Goal: Task Accomplishment & Management: Complete application form

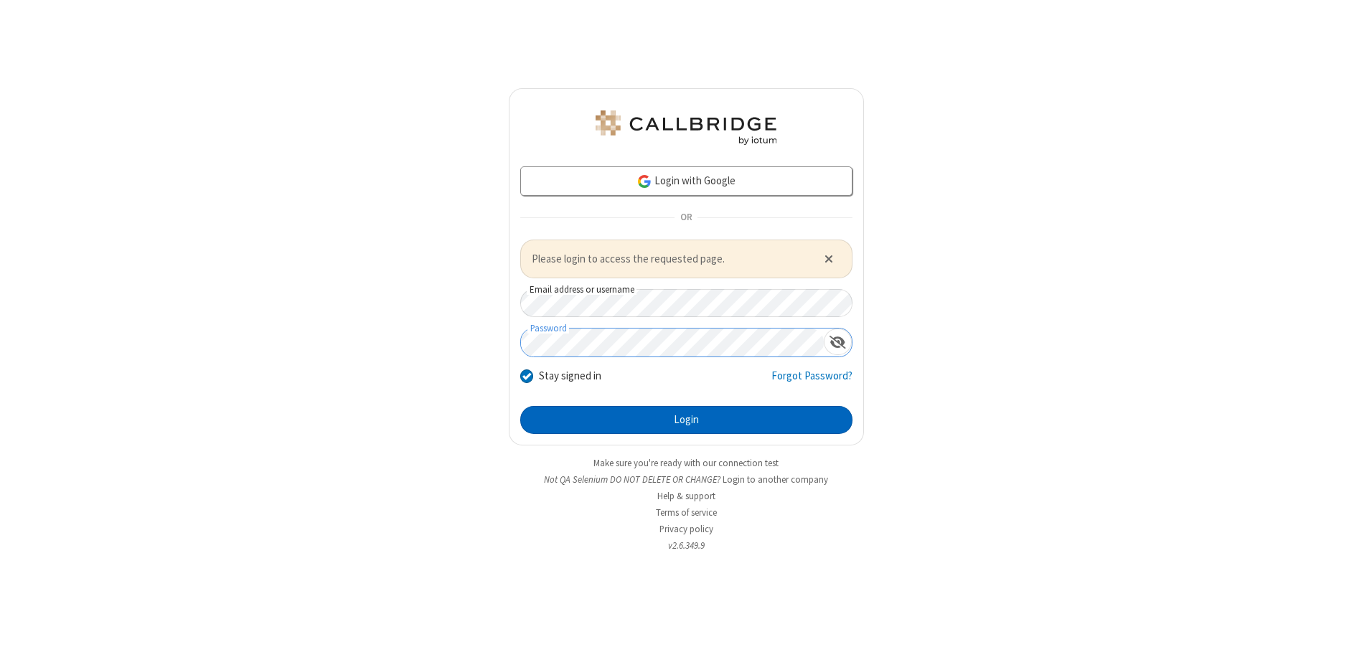
click at [686, 420] on button "Login" at bounding box center [686, 420] width 332 height 29
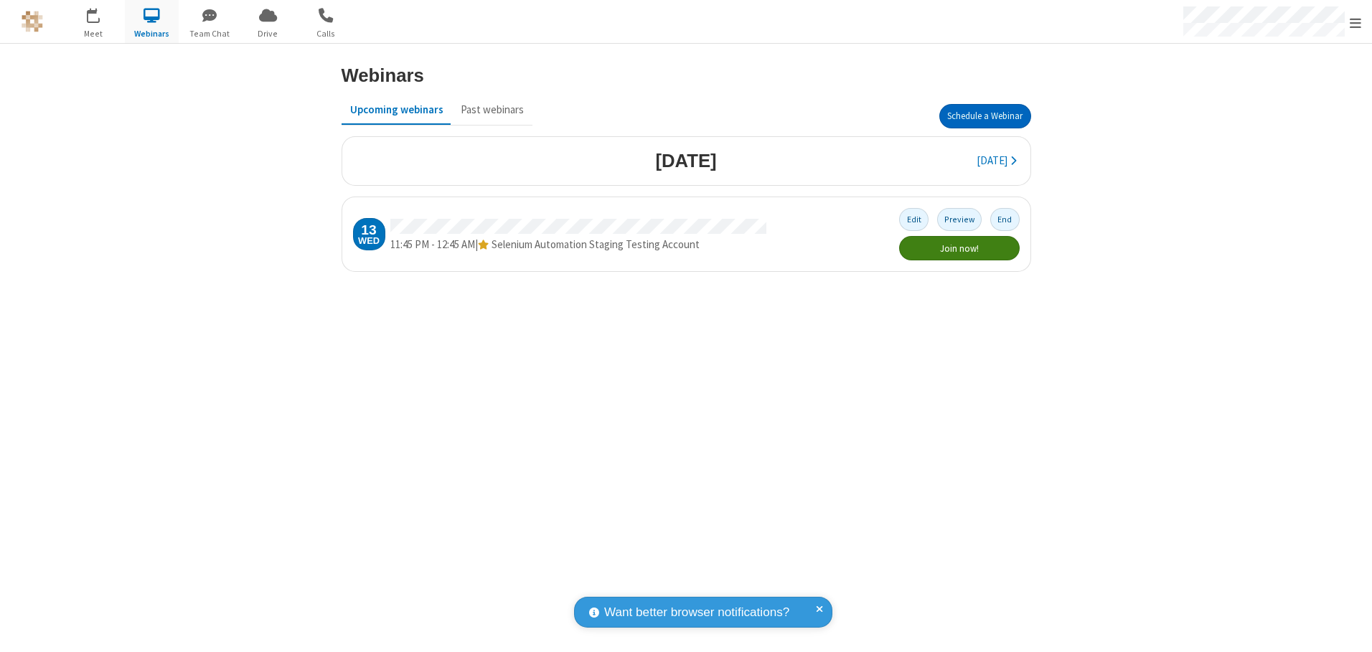
click at [984, 116] on button "Schedule a Webinar" at bounding box center [985, 116] width 92 height 24
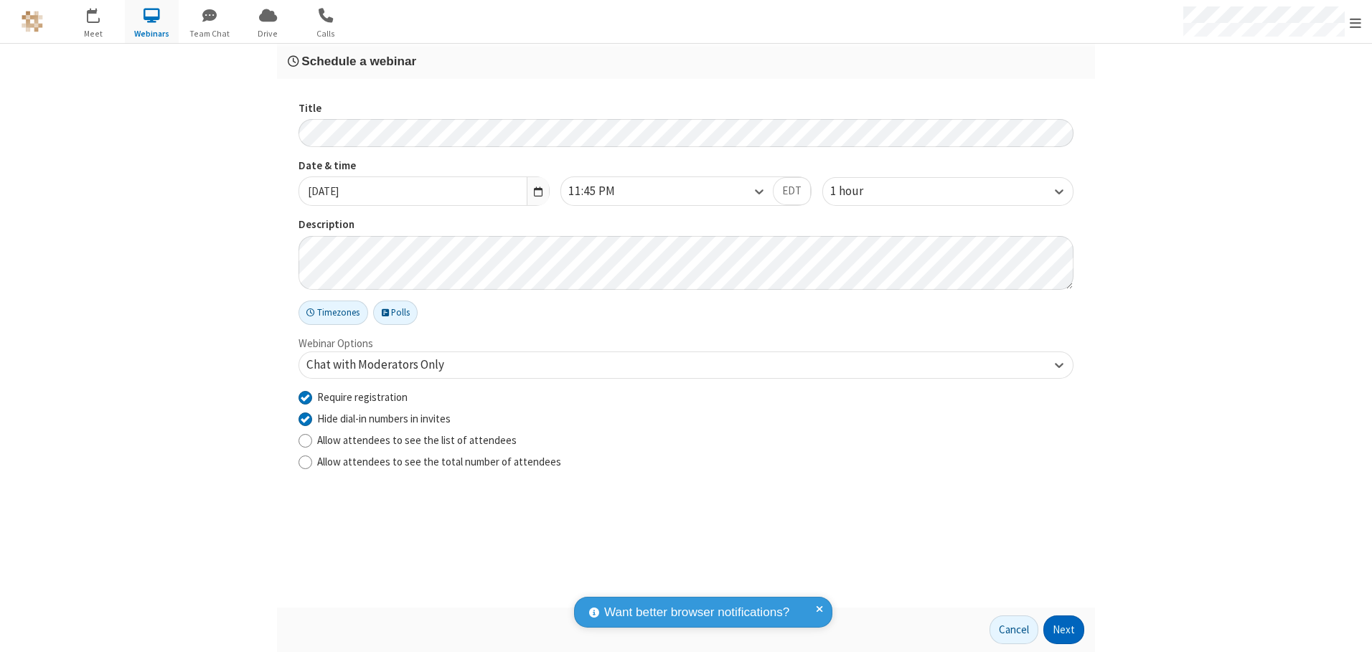
click at [1064, 630] on button "Next" at bounding box center [1063, 630] width 41 height 29
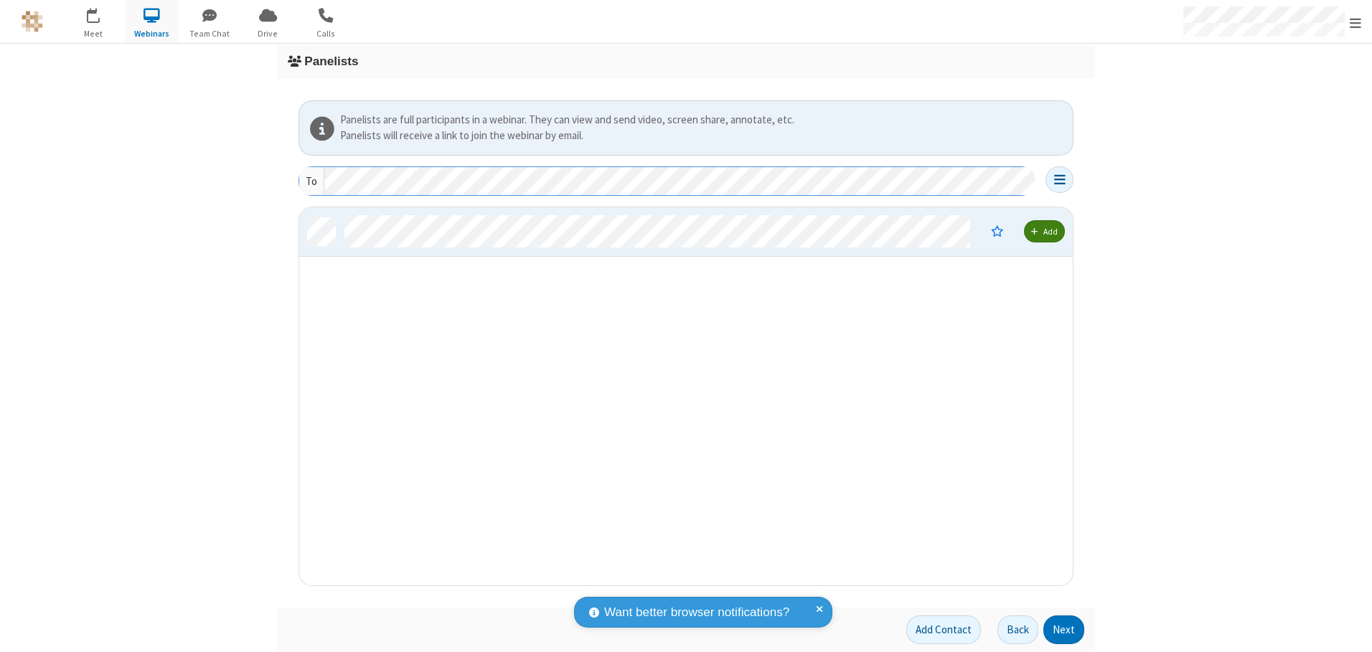
scroll to position [367, 763]
click at [1064, 630] on button "Next" at bounding box center [1063, 630] width 41 height 29
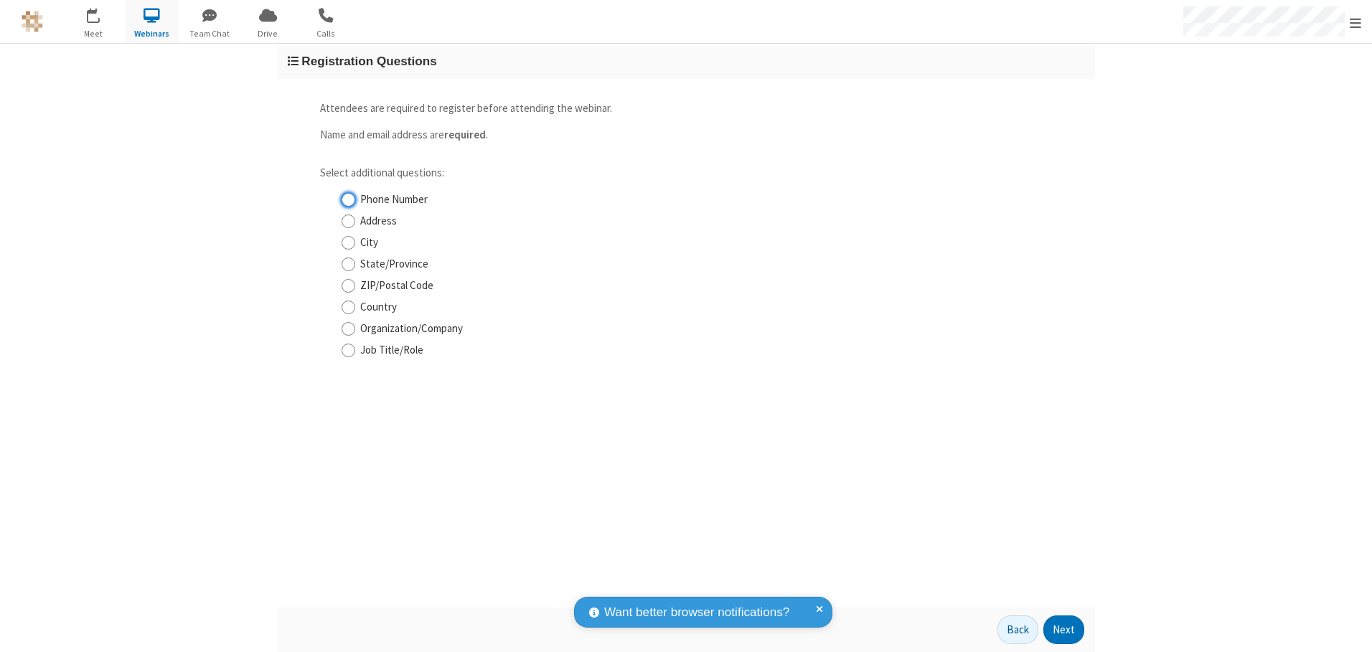
click at [348, 199] on input "Phone Number" at bounding box center [349, 199] width 14 height 15
checkbox input "true"
click at [1064, 630] on button "Next" at bounding box center [1063, 630] width 41 height 29
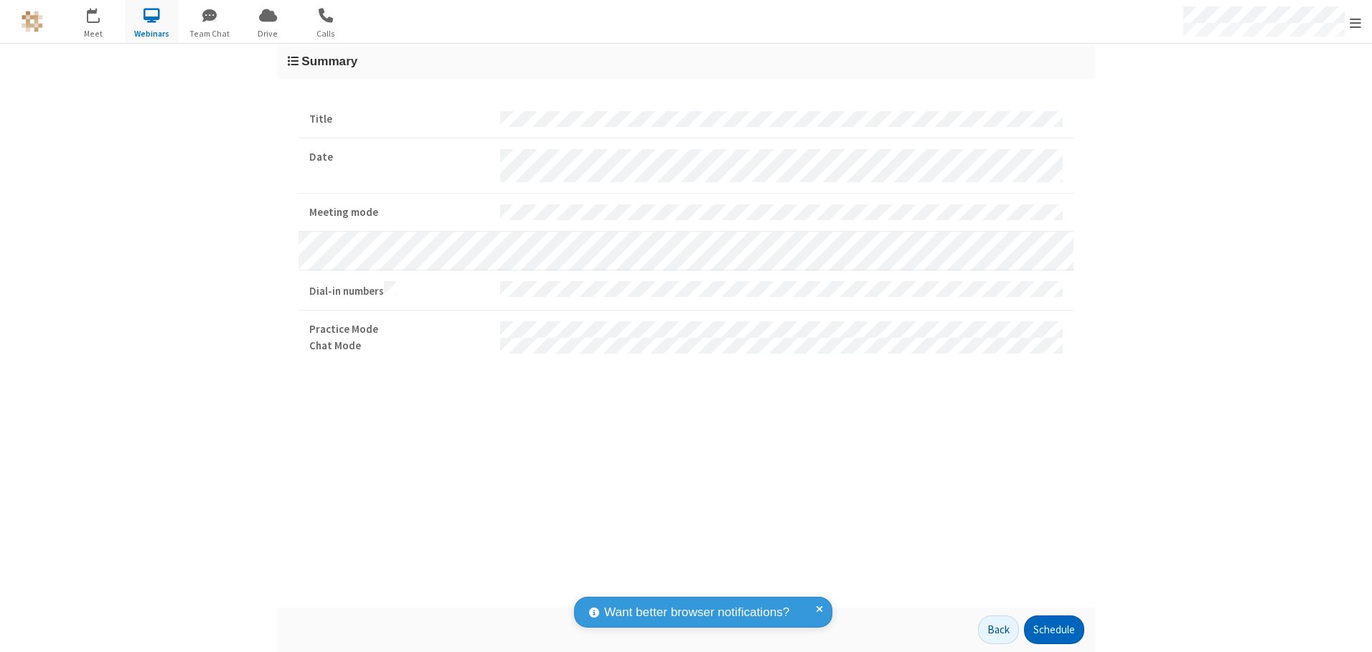
click at [1053, 630] on button "Schedule" at bounding box center [1054, 630] width 60 height 29
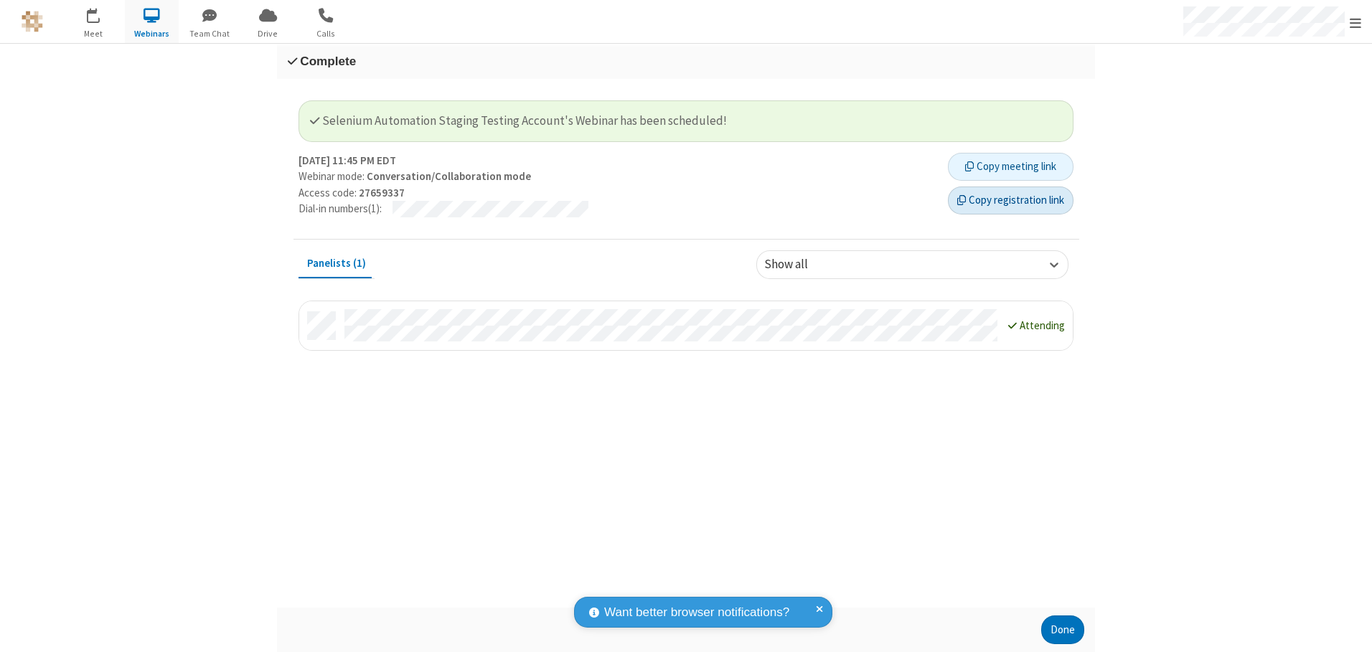
click at [1010, 200] on button "Copy registration link" at bounding box center [1011, 201] width 126 height 29
click at [1063, 630] on button "Done" at bounding box center [1062, 630] width 43 height 29
